Goal: Check status: Check status

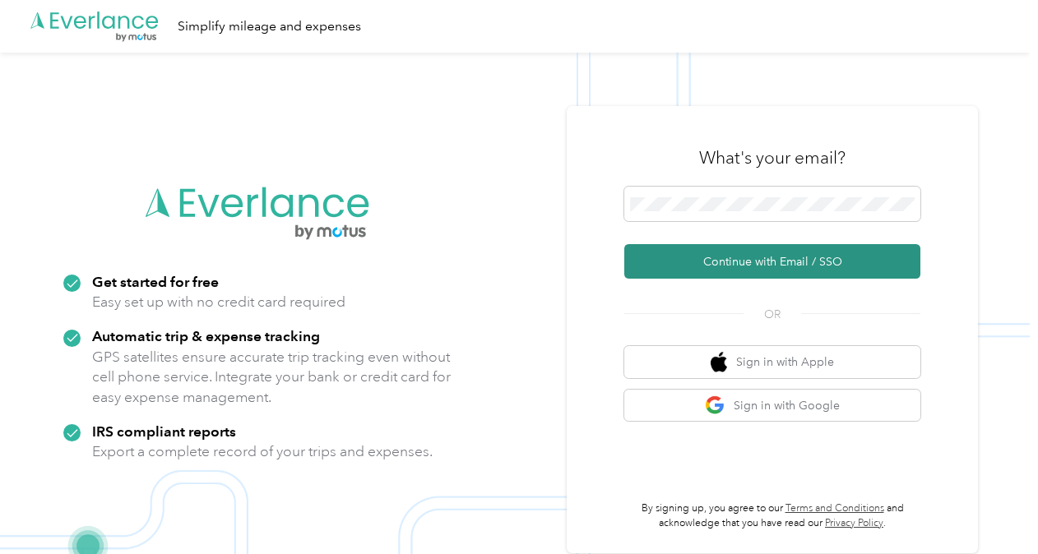
click at [767, 258] on button "Continue with Email / SSO" at bounding box center [772, 261] width 296 height 35
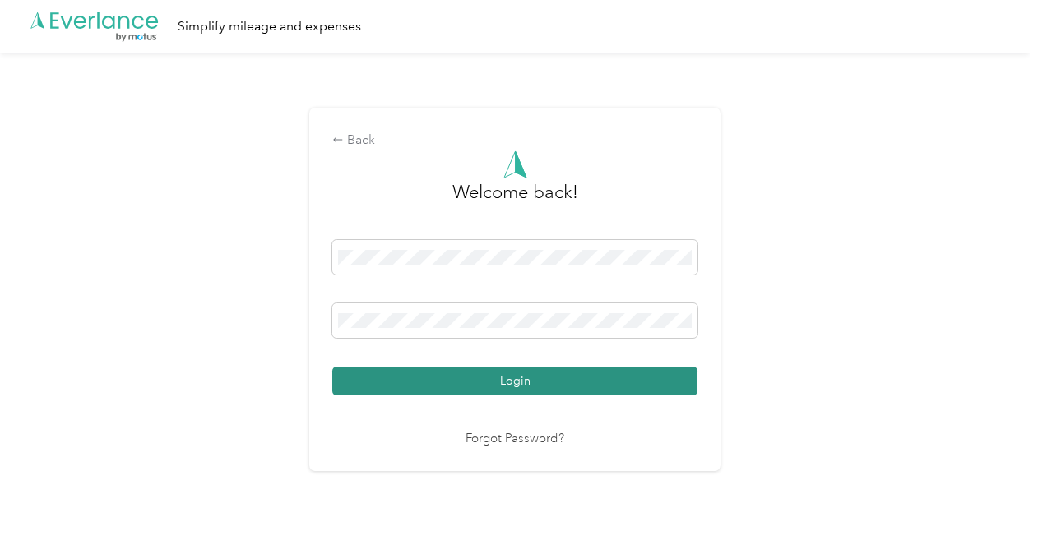
click at [561, 376] on button "Login" at bounding box center [514, 381] width 365 height 29
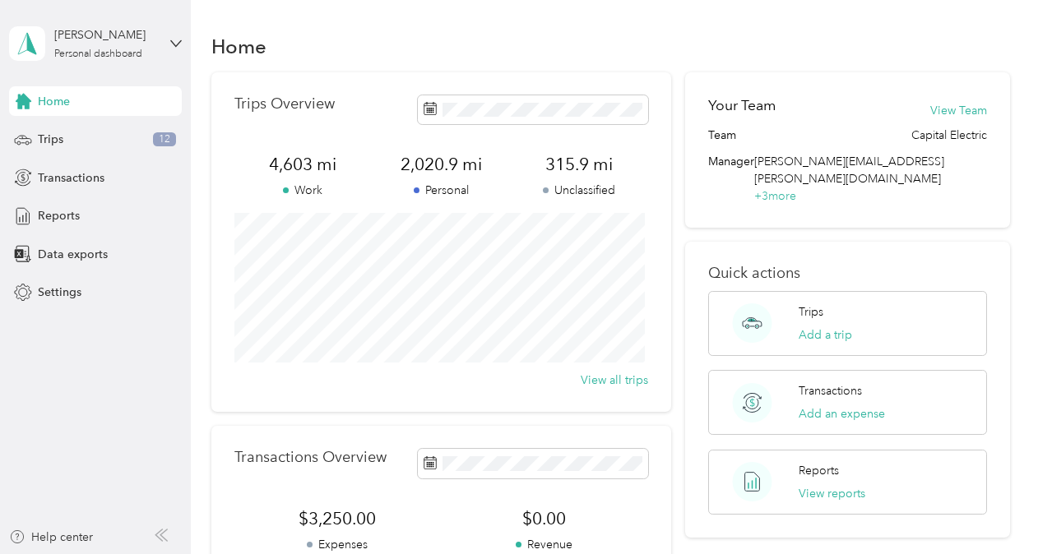
click at [577, 33] on div "Home" at bounding box center [610, 46] width 798 height 35
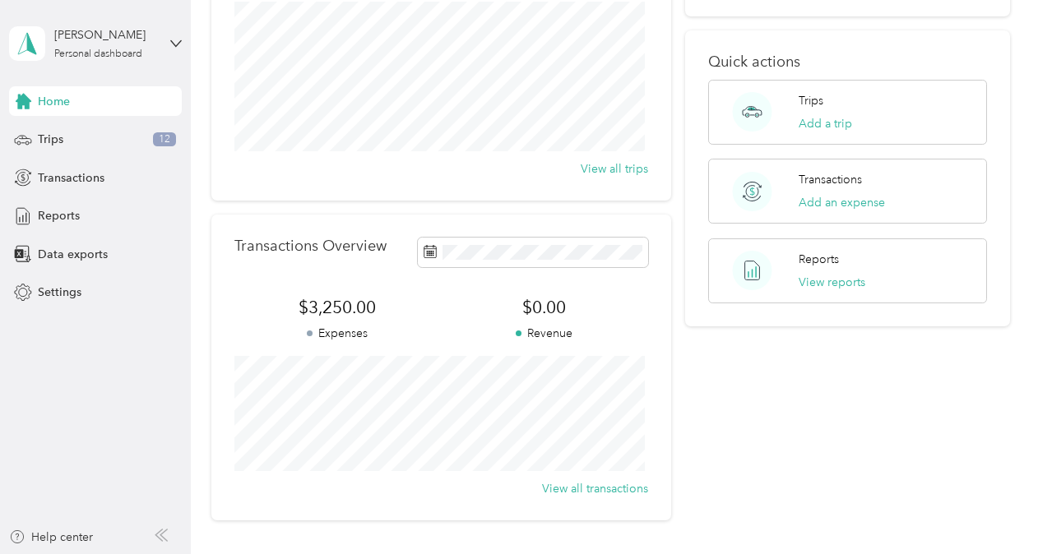
scroll to position [247, 0]
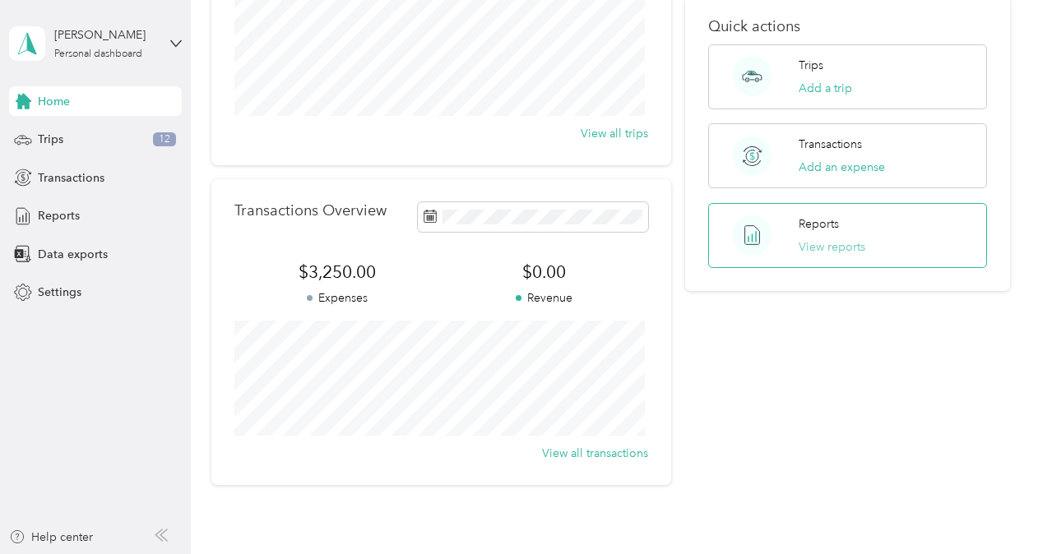
click at [822, 238] on button "View reports" at bounding box center [831, 246] width 67 height 17
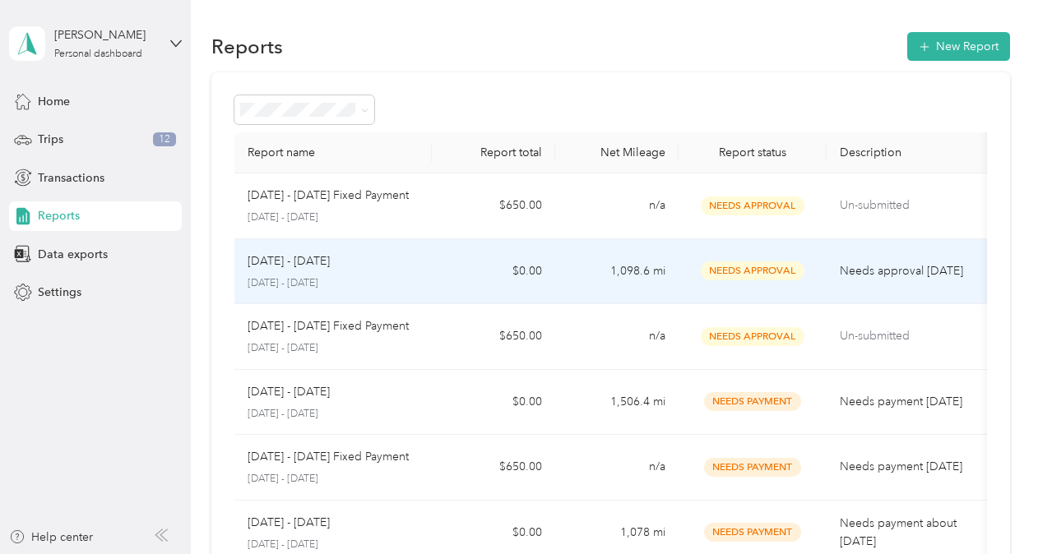
click at [775, 268] on span "Needs Approval" at bounding box center [753, 270] width 104 height 19
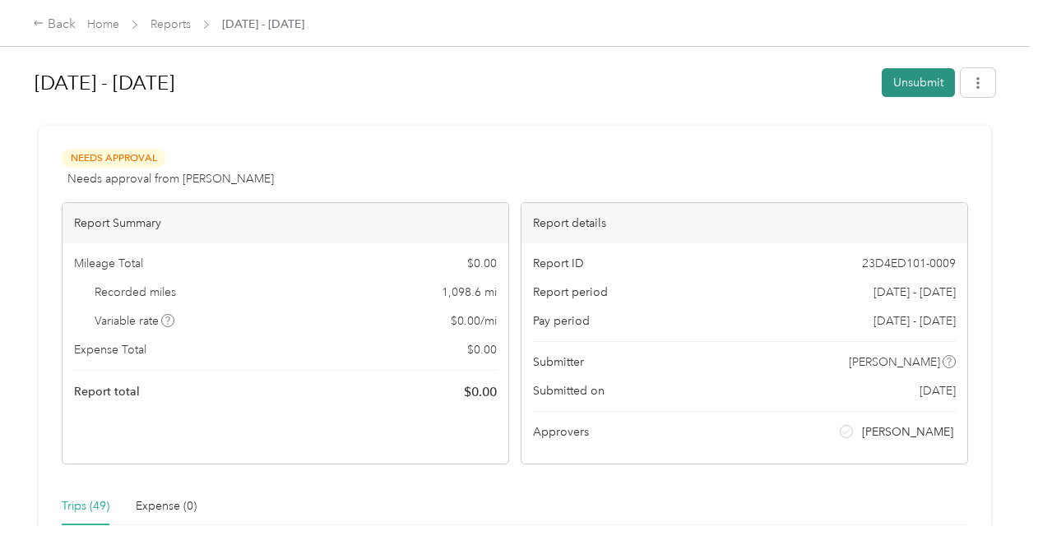
click at [908, 81] on button "Unsubmit" at bounding box center [917, 82] width 73 height 29
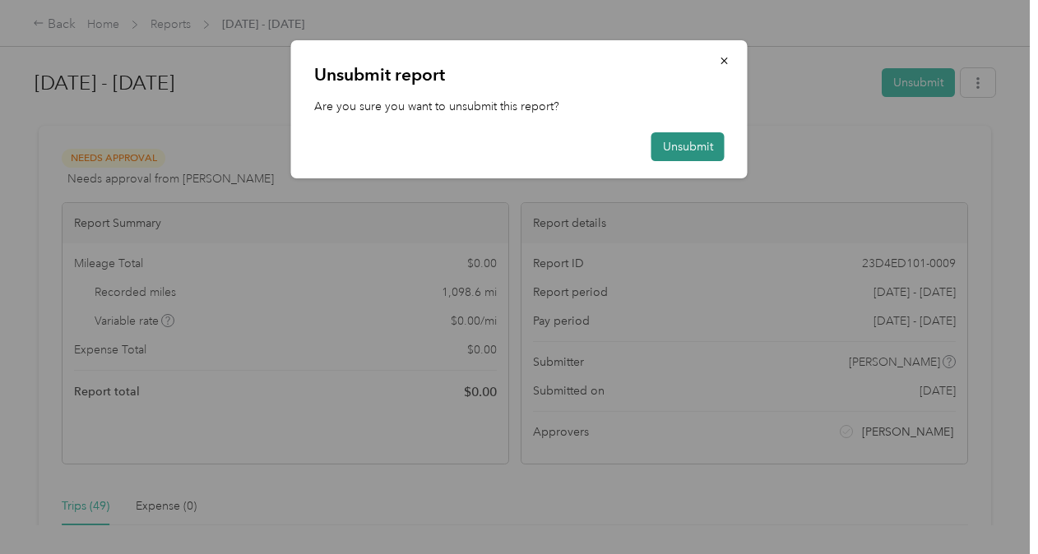
click at [657, 152] on button "Unsubmit" at bounding box center [687, 146] width 73 height 29
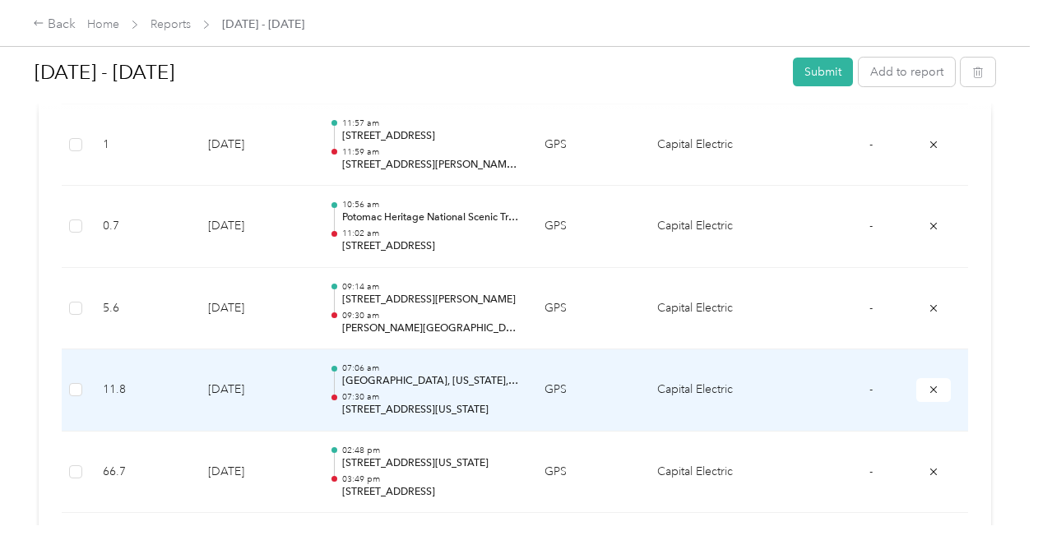
scroll to position [3700, 0]
